Goal: Entertainment & Leisure: Browse casually

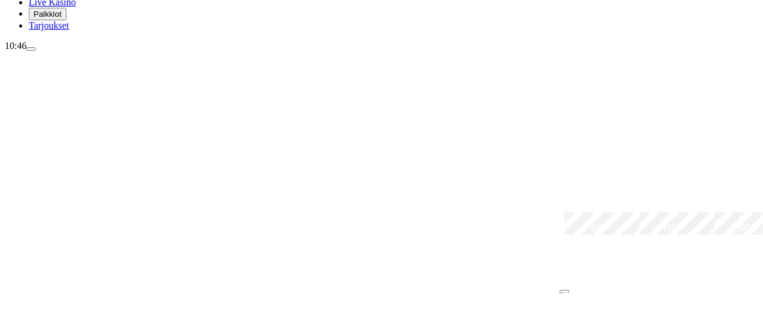
scroll to position [139, 0]
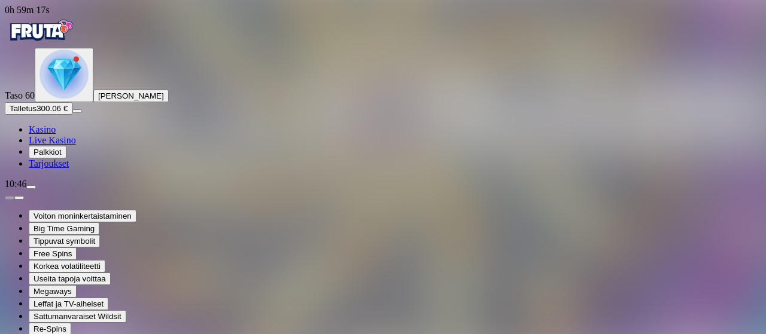
drag, startPoint x: 678, startPoint y: 100, endPoint x: 739, endPoint y: 208, distance: 124.3
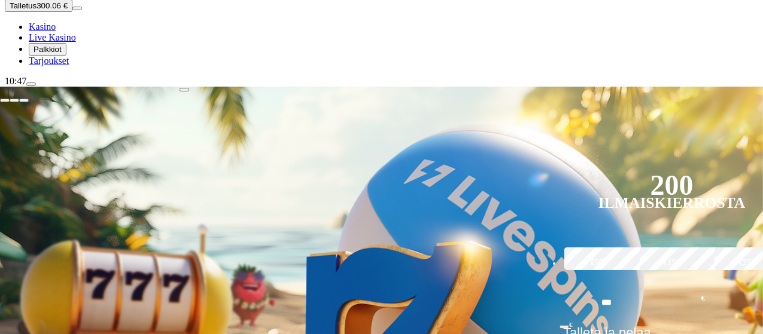
scroll to position [120, 0]
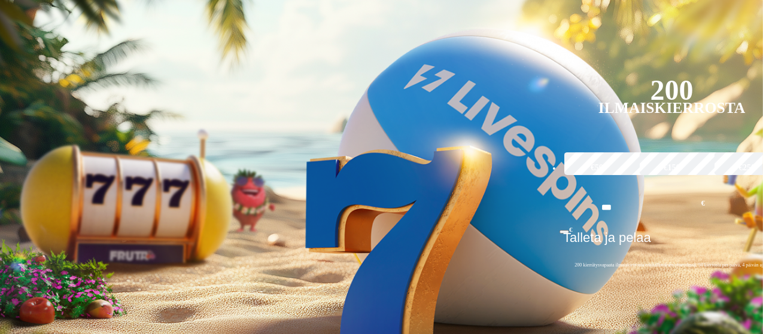
scroll to position [199, 0]
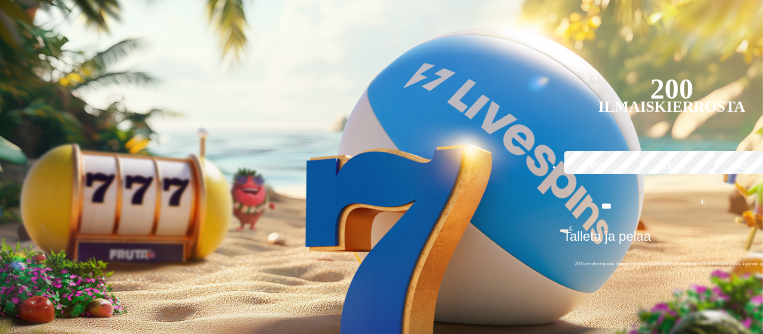
drag, startPoint x: 476, startPoint y: 170, endPoint x: 95, endPoint y: 137, distance: 381.9
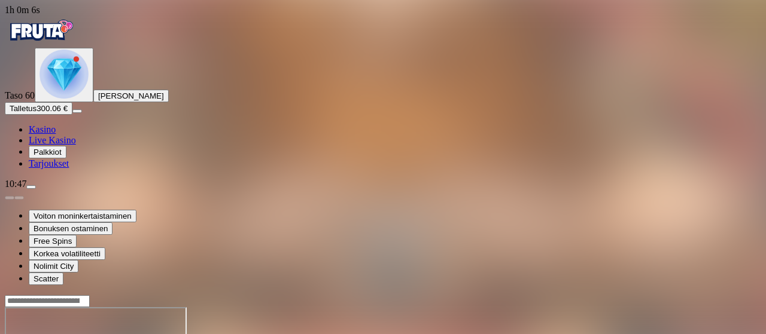
drag, startPoint x: 675, startPoint y: 103, endPoint x: 713, endPoint y: 197, distance: 101.4
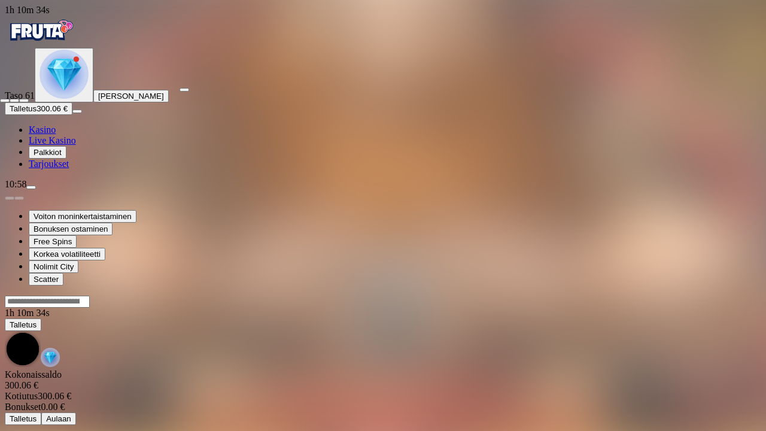
click at [5, 100] on span "close icon" at bounding box center [5, 100] width 0 height 0
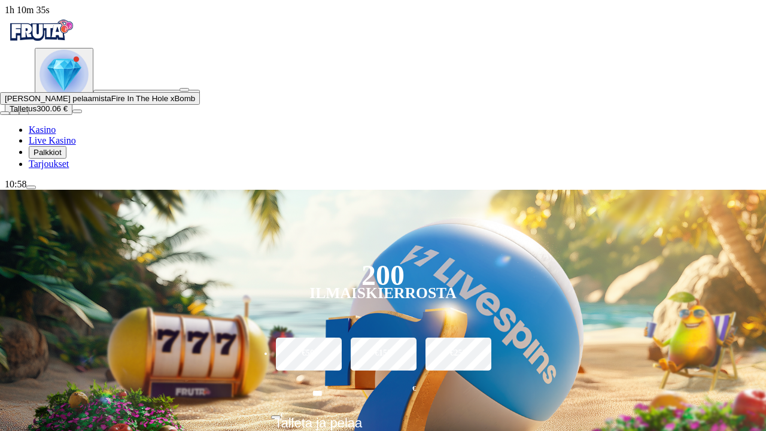
click at [189, 88] on button "button" at bounding box center [184, 90] width 10 height 4
